Goal: Information Seeking & Learning: Learn about a topic

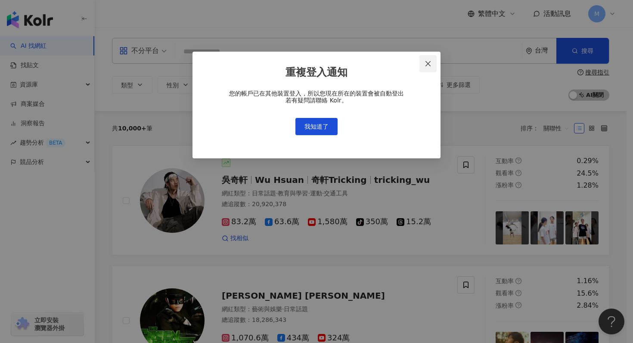
click at [428, 65] on icon "close" at bounding box center [428, 63] width 7 height 7
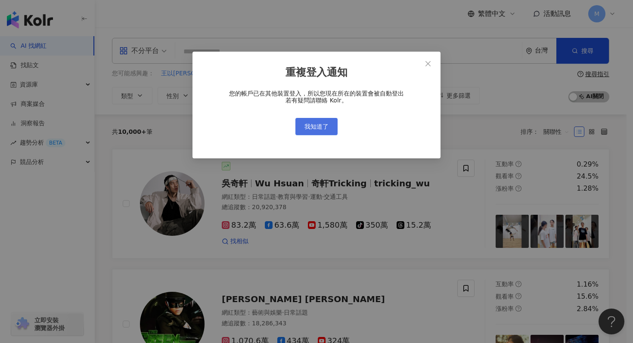
click at [318, 126] on span "我知道了" at bounding box center [317, 126] width 24 height 7
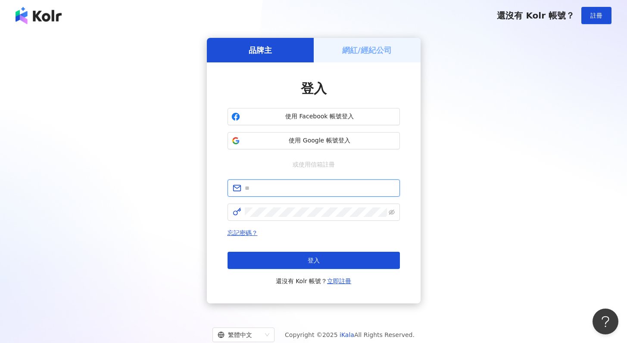
click at [305, 190] on input "text" at bounding box center [320, 188] width 150 height 9
type input "**********"
click at [315, 257] on button "登入" at bounding box center [313, 260] width 172 height 17
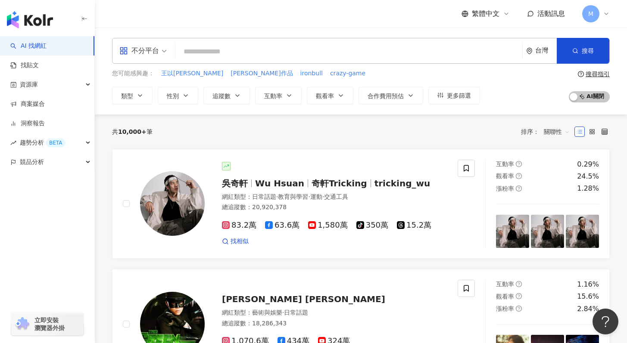
click at [227, 56] on input "search" at bounding box center [349, 52] width 340 height 16
type input "*"
paste input "**********"
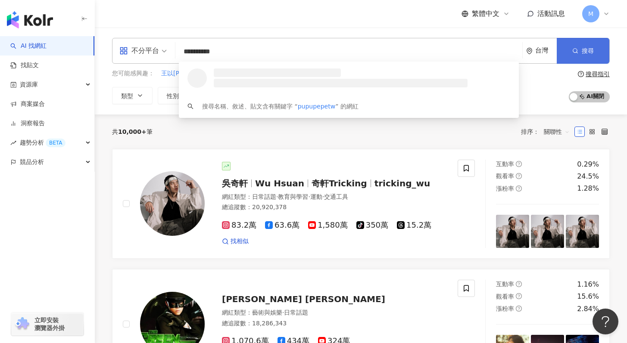
type input "**********"
click at [595, 49] on button "搜尋" at bounding box center [583, 51] width 53 height 26
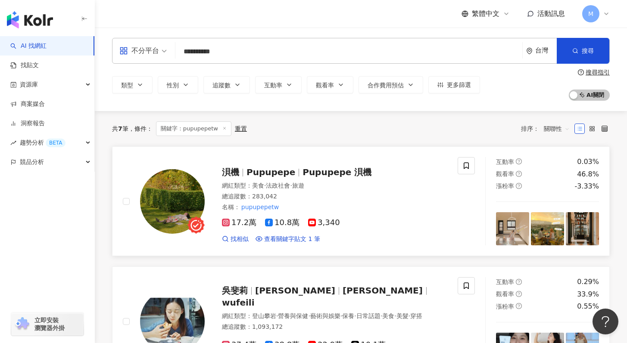
click at [330, 169] on span "Pupupepe 浿機" at bounding box center [336, 172] width 69 height 10
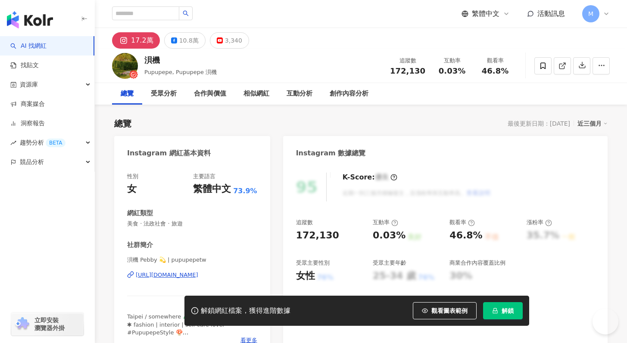
click at [495, 310] on icon "lock" at bounding box center [495, 311] width 6 height 6
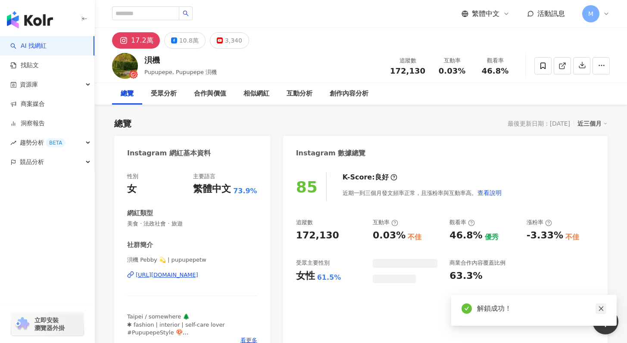
click at [601, 310] on icon "close" at bounding box center [601, 309] width 6 height 6
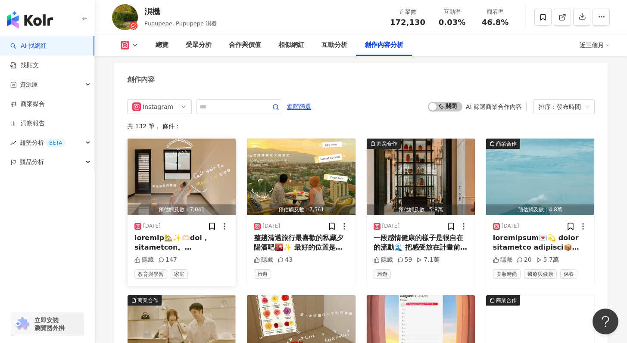
scroll to position [2642, 0]
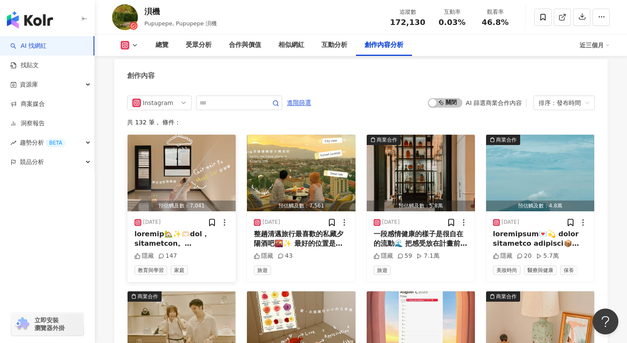
click at [181, 170] on img "button" at bounding box center [182, 173] width 108 height 77
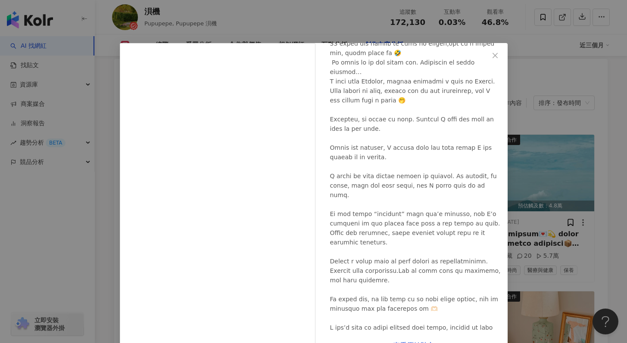
scroll to position [461, 0]
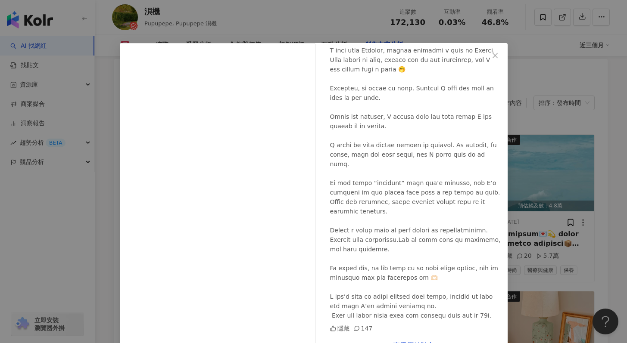
click at [544, 245] on div "浿機 2025/9/18 隱藏 147 查看原始貼文" at bounding box center [313, 171] width 627 height 343
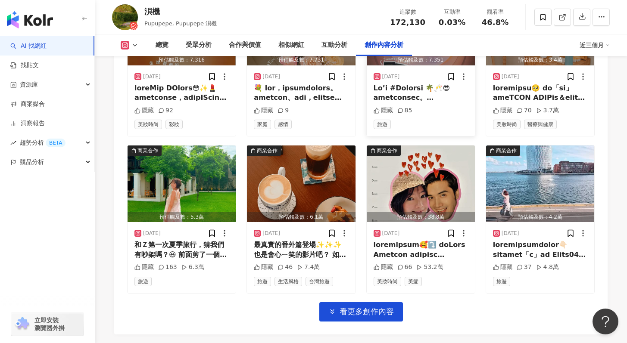
scroll to position [2946, 0]
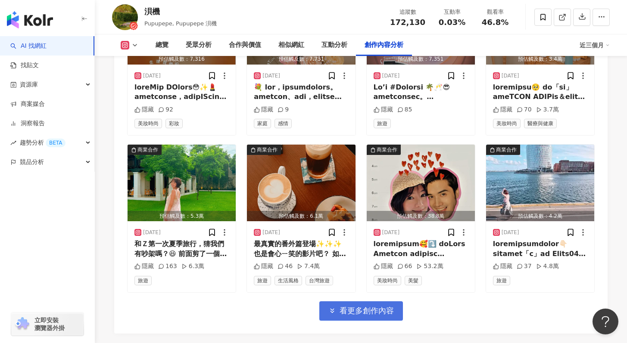
click at [387, 316] on span "看更多創作內容" at bounding box center [367, 310] width 54 height 9
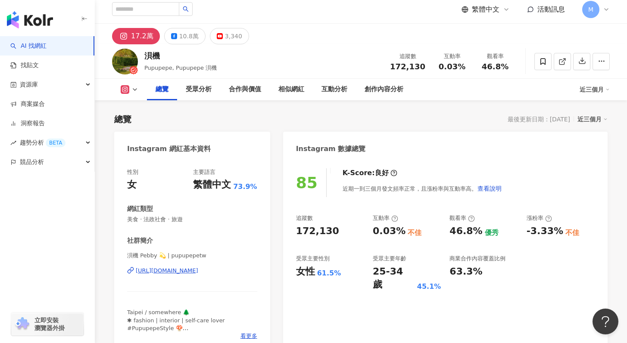
scroll to position [0, 0]
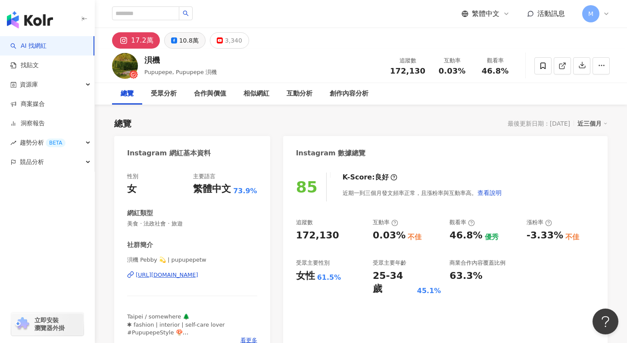
click at [187, 34] on button "10.8萬" at bounding box center [184, 40] width 41 height 16
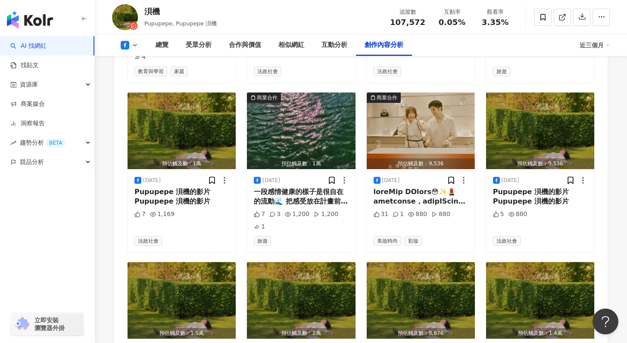
scroll to position [2615, 0]
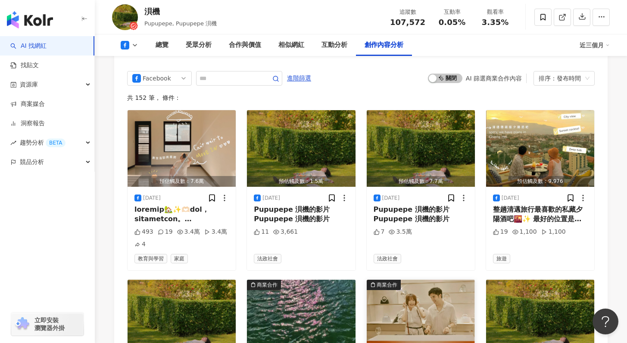
scroll to position [2324, 0]
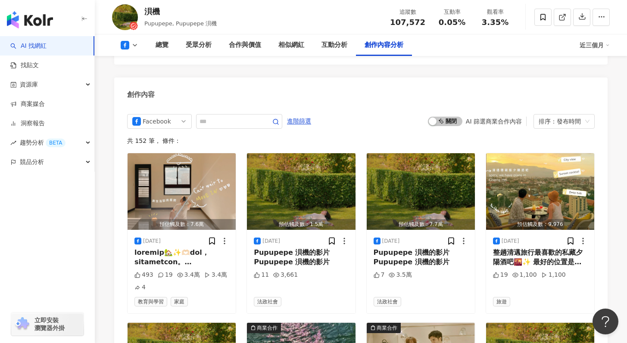
click at [134, 48] on icon at bounding box center [134, 45] width 7 height 7
click at [143, 67] on button "Instagram" at bounding box center [143, 62] width 52 height 12
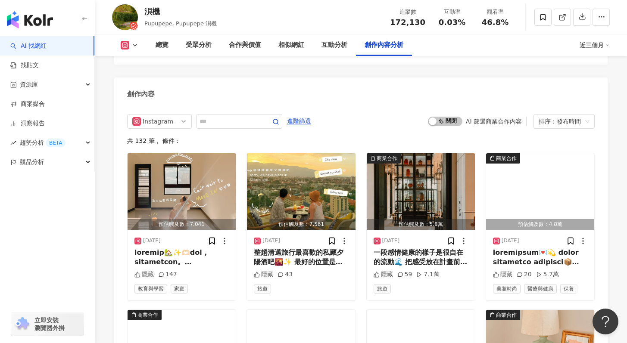
scroll to position [2662, 0]
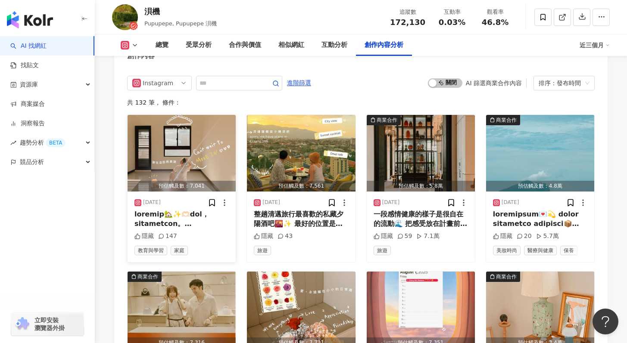
click at [188, 162] on img "button" at bounding box center [182, 153] width 108 height 77
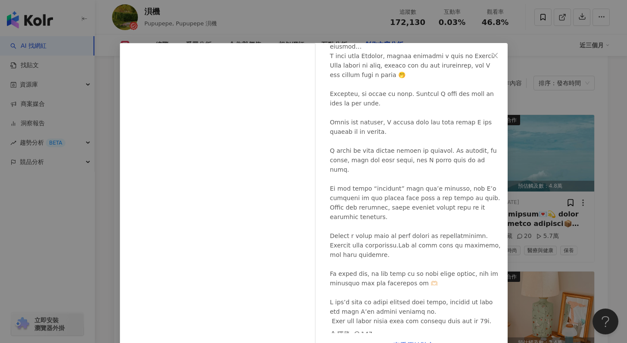
scroll to position [461, 0]
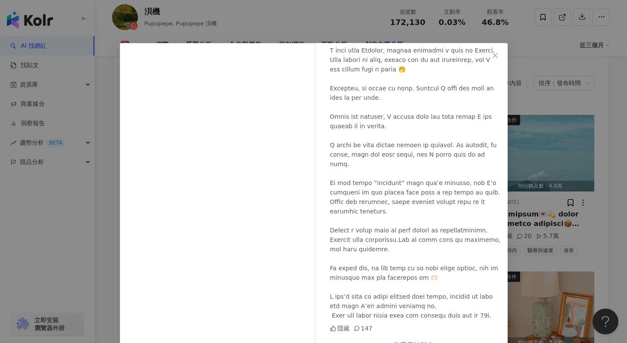
click at [544, 238] on div "浿機 2025/9/18 隱藏 147 查看原始貼文" at bounding box center [313, 171] width 627 height 343
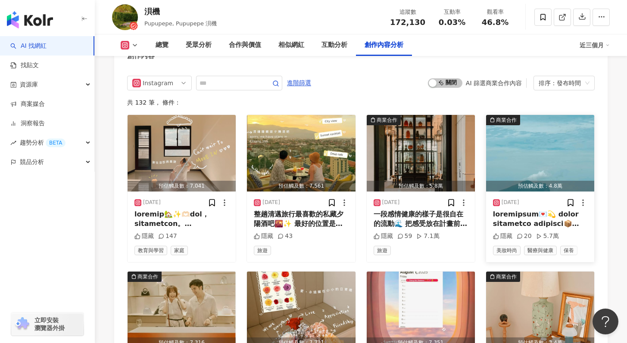
scroll to position [3039, 0]
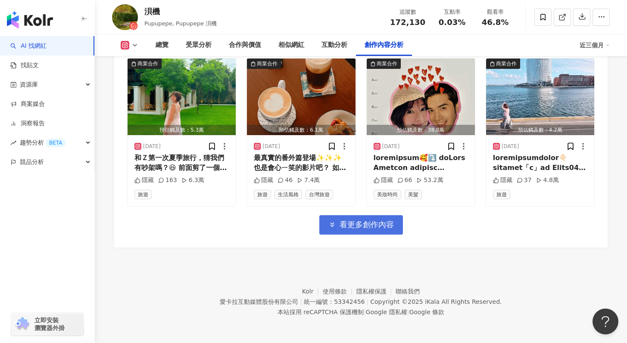
click at [392, 222] on span "看更多創作內容" at bounding box center [367, 224] width 54 height 9
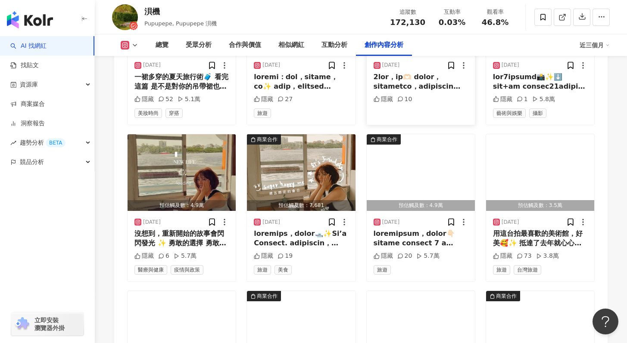
scroll to position [3408, 0]
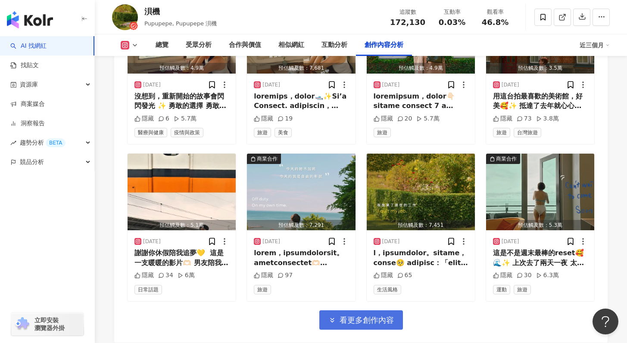
click at [380, 324] on span "看更多創作內容" at bounding box center [367, 320] width 54 height 9
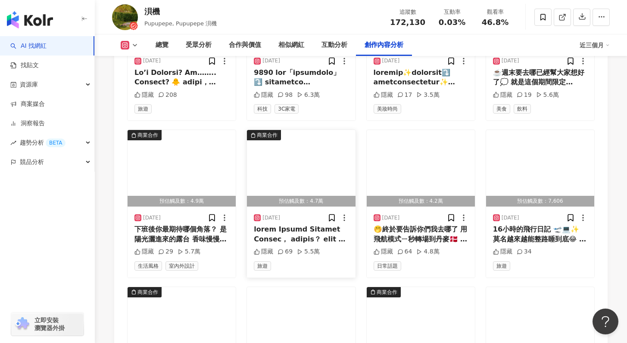
scroll to position [3893, 0]
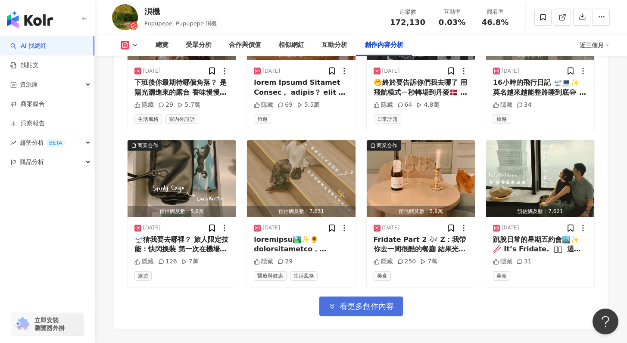
click at [384, 316] on button "看更多創作內容" at bounding box center [361, 306] width 84 height 19
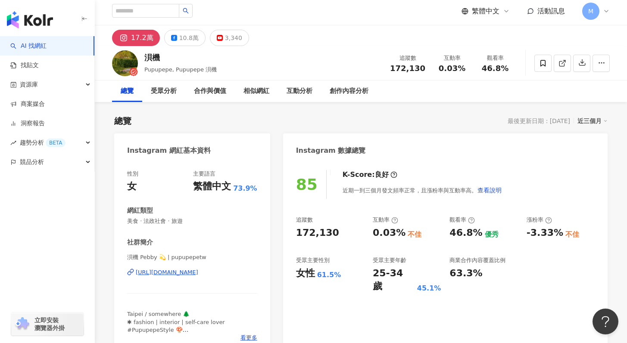
scroll to position [138, 0]
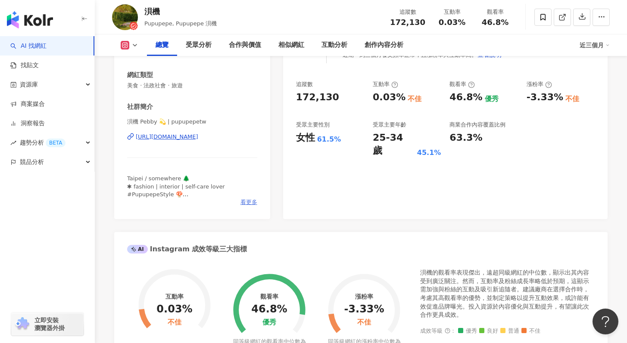
click at [245, 204] on span "看更多" at bounding box center [248, 203] width 17 height 8
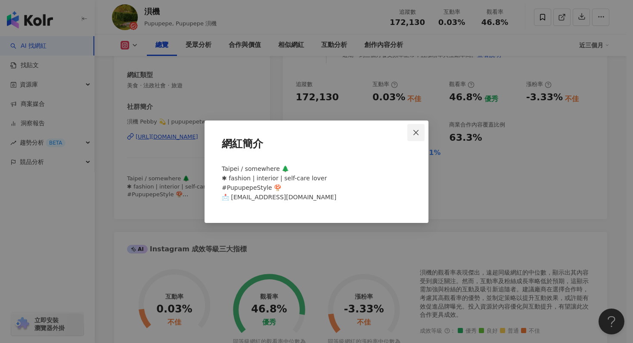
click at [414, 134] on icon "close" at bounding box center [416, 132] width 5 height 5
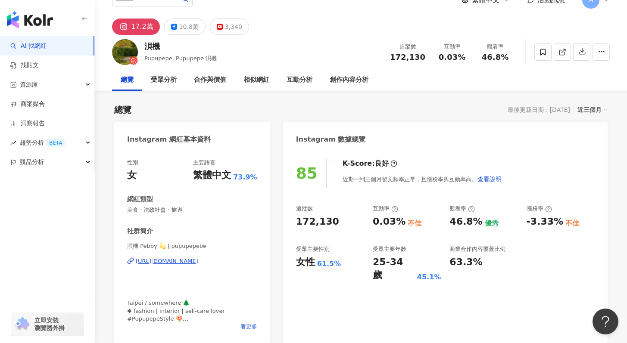
scroll to position [0, 0]
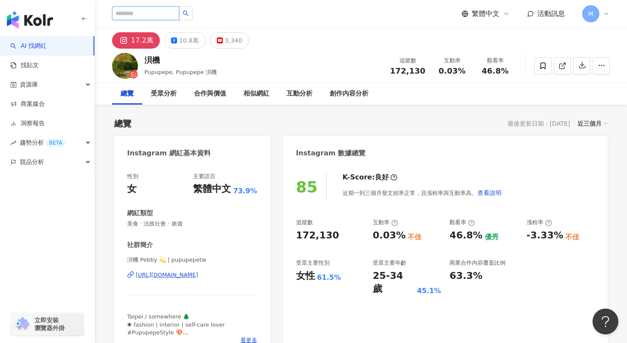
click at [156, 14] on input "search" at bounding box center [145, 13] width 67 height 14
paste input "**********"
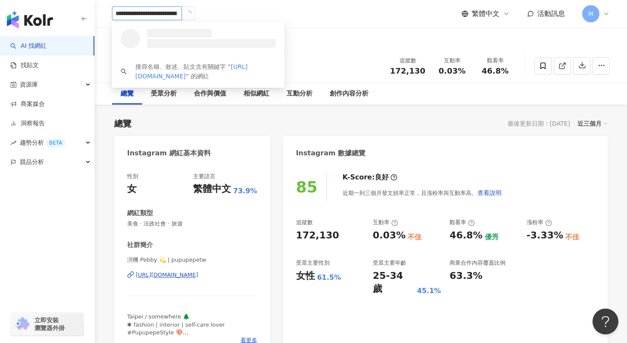
drag, startPoint x: 141, startPoint y: 13, endPoint x: 183, endPoint y: -3, distance: 44.6
click at [183, 0] on html "**********" at bounding box center [313, 171] width 627 height 343
click at [165, 15] on input "*********" at bounding box center [147, 13] width 70 height 14
type input "********"
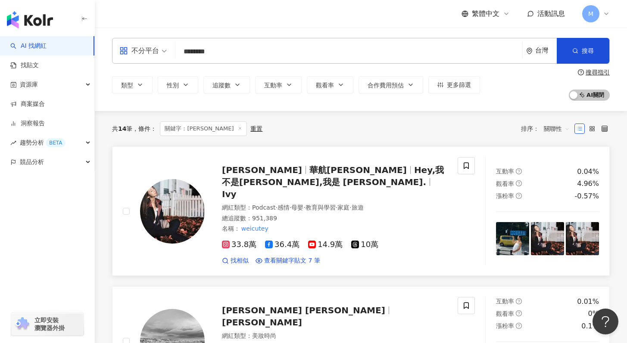
click at [305, 175] on div "Ivy Chao 華航林依晨 Hey,我不是程又青,我是 Ivy Chao. Ivy" at bounding box center [334, 182] width 225 height 36
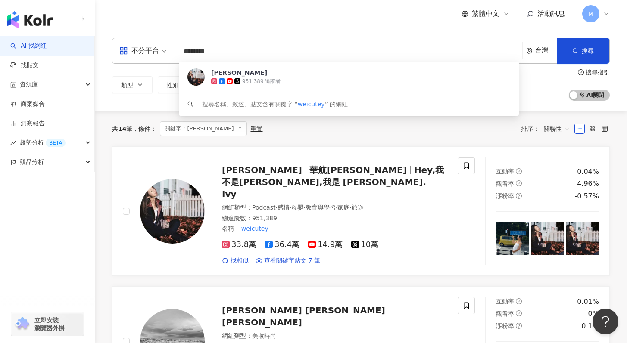
click at [278, 44] on input "********" at bounding box center [349, 52] width 340 height 16
click at [277, 49] on input "********" at bounding box center [349, 52] width 340 height 16
type input "*"
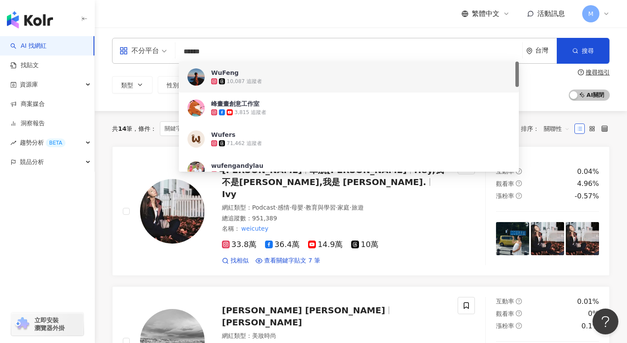
drag, startPoint x: 239, startPoint y: 48, endPoint x: 177, endPoint y: 53, distance: 62.2
click at [177, 53] on div "不分平台 ****** 台灣 搜尋 1da4a769-22cd-4c39-9ac9-272a4ee05e4c dc4f2a8d-f10a-47bb-8ee6-…" at bounding box center [361, 51] width 498 height 26
paste input "*"
type input "*******"
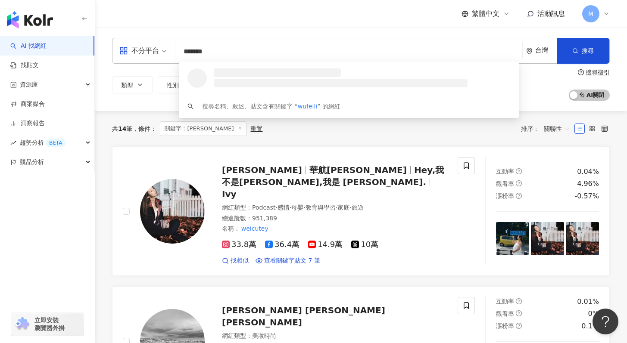
drag, startPoint x: 203, startPoint y: 51, endPoint x: 169, endPoint y: 51, distance: 33.2
click at [169, 51] on div "不分平台 ******* 台灣 搜尋 loading 搜尋名稱、敘述、貼文含有關鍵字 “ wufeili ” 的網紅" at bounding box center [361, 51] width 498 height 26
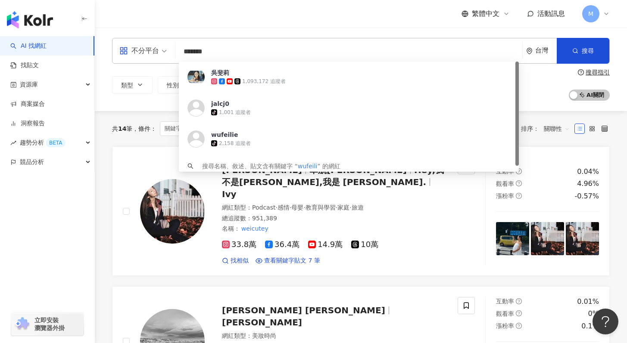
paste input "search"
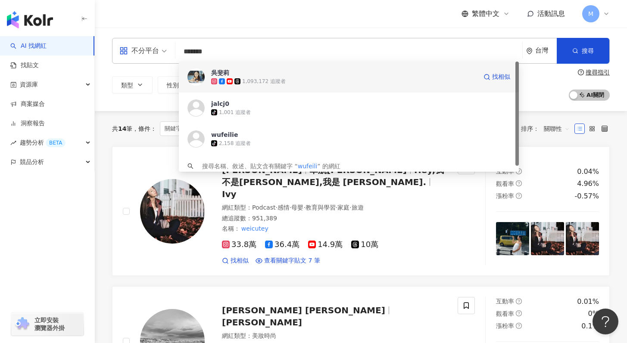
click at [242, 75] on span "吳斐莉" at bounding box center [344, 73] width 266 height 9
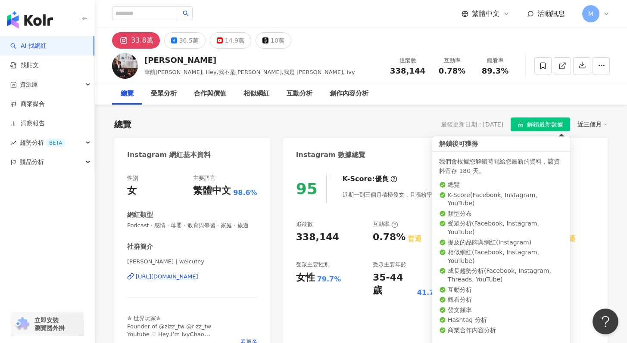
click at [518, 122] on icon "lock" at bounding box center [520, 125] width 6 height 6
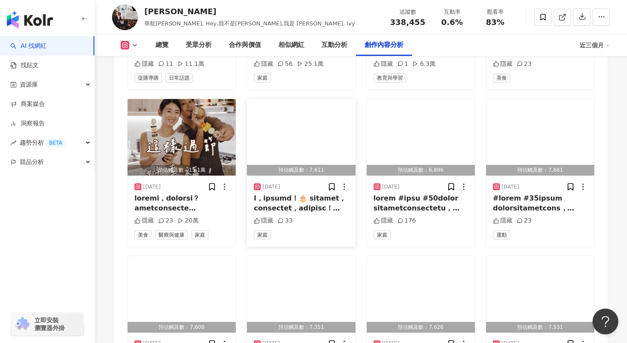
scroll to position [2952, 0]
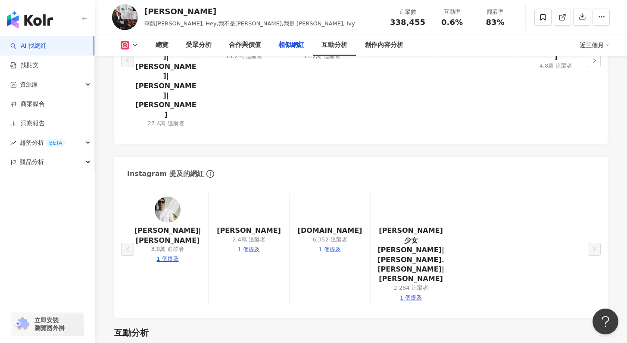
scroll to position [1288, 0]
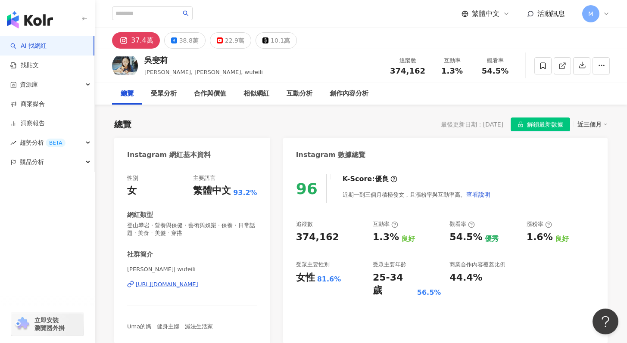
click at [532, 128] on span "解鎖最新數據" at bounding box center [545, 125] width 36 height 14
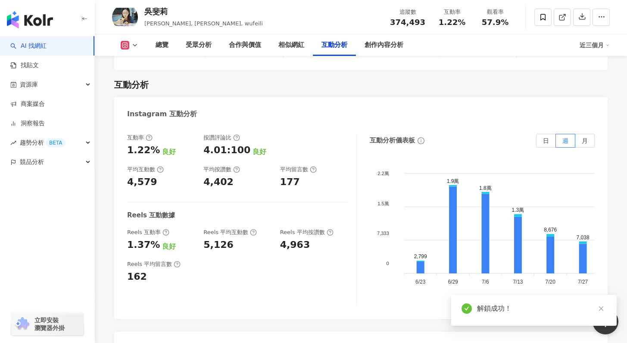
scroll to position [1869, 0]
